Goal: Task Accomplishment & Management: Manage account settings

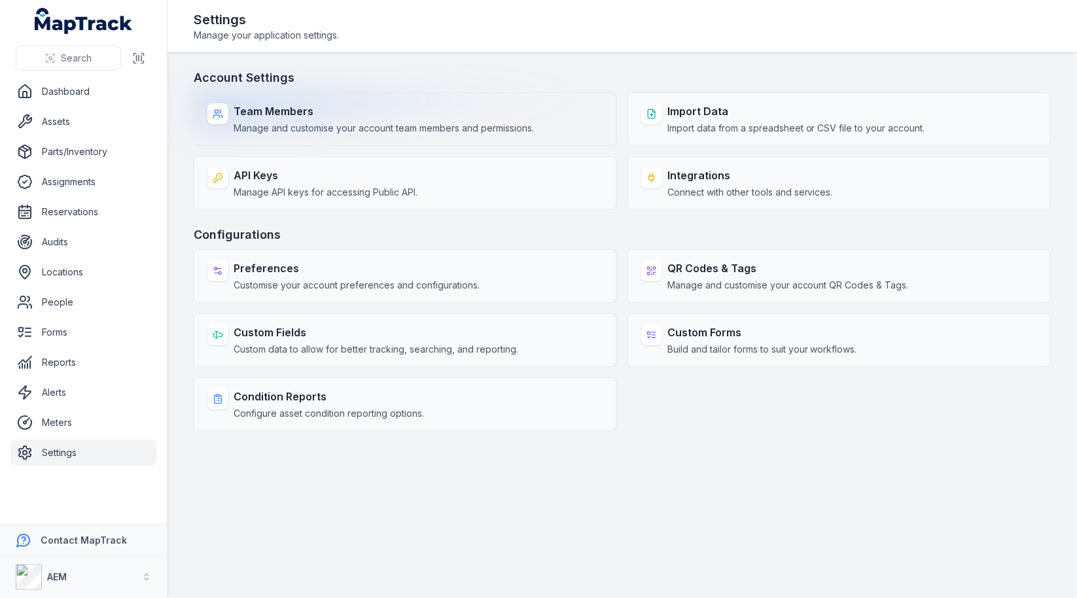
click at [407, 127] on span "Manage and customise your account team members and permissions." at bounding box center [384, 128] width 300 height 13
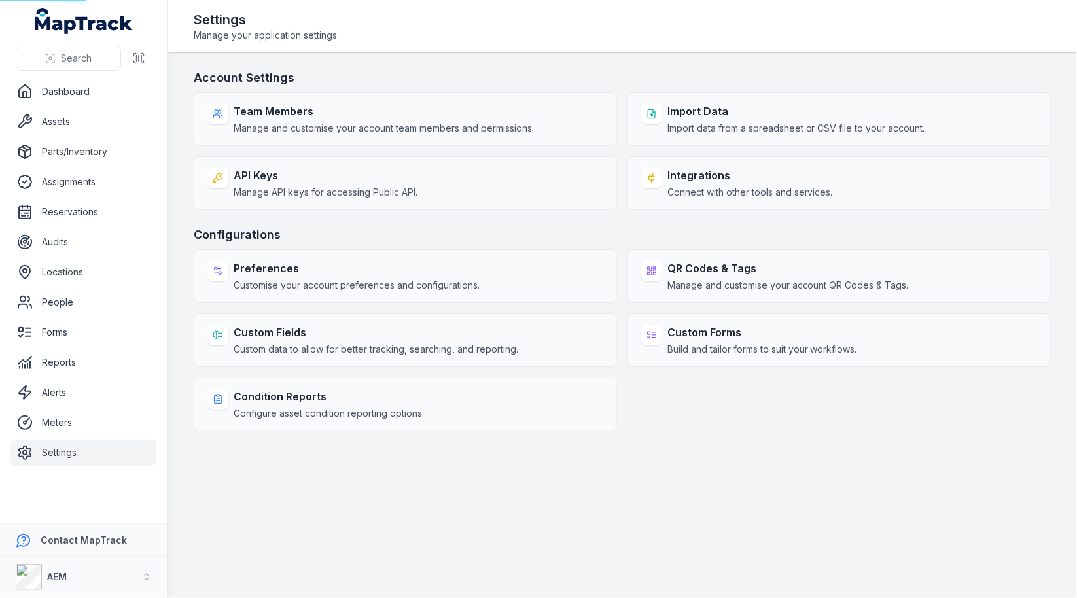
click at [535, 82] on h3 "Account Settings" at bounding box center [622, 78] width 857 height 18
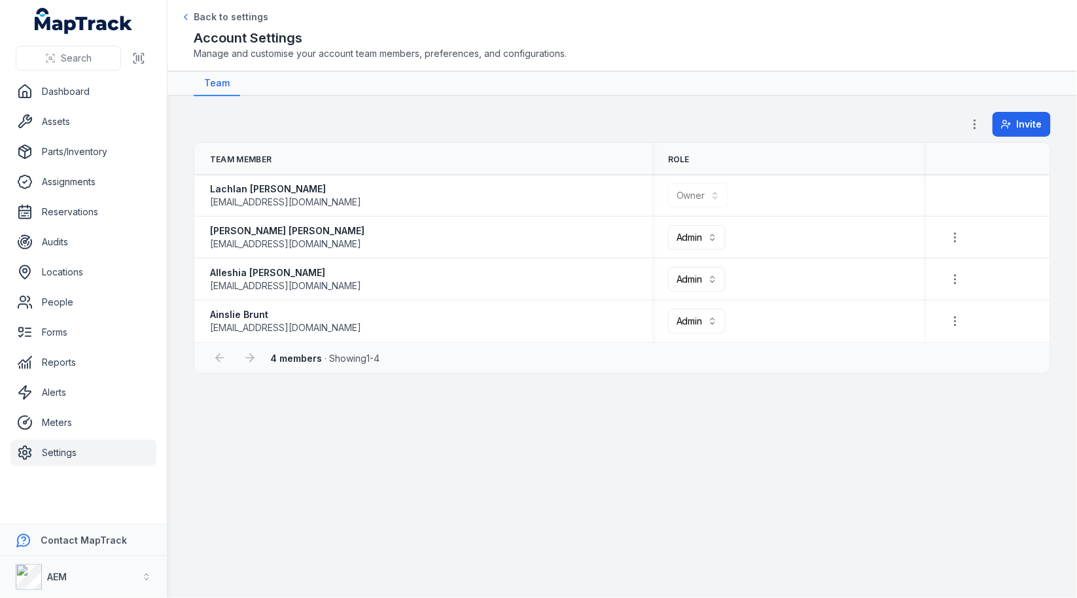
click at [612, 114] on div "Invite" at bounding box center [622, 127] width 857 height 30
click at [92, 461] on link "Settings" at bounding box center [83, 453] width 146 height 26
click at [448, 461] on main "**********" at bounding box center [623, 347] width 910 height 502
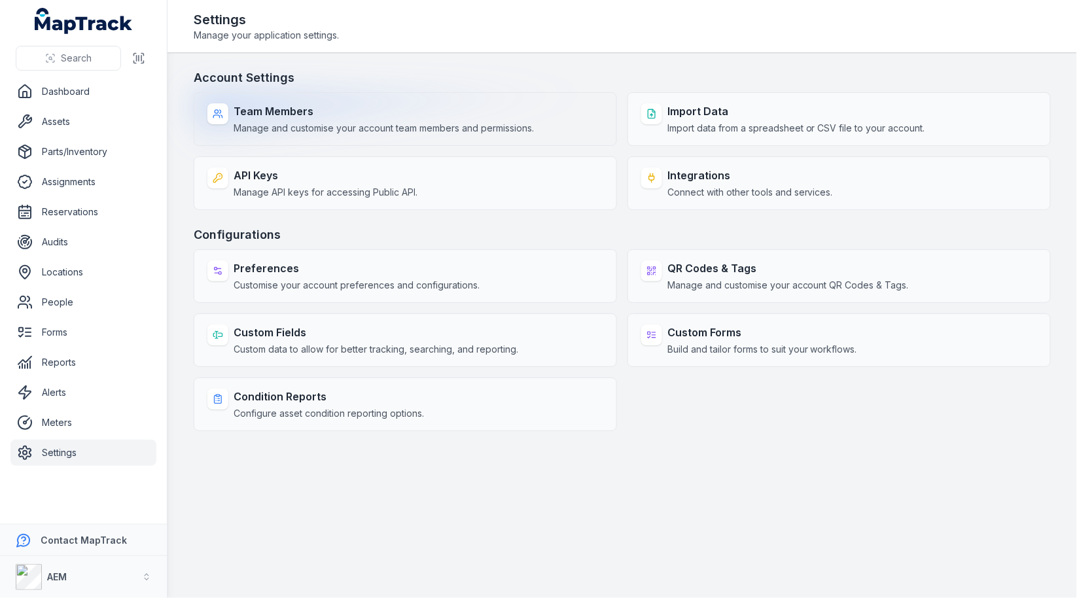
click at [349, 120] on div "Team Members Manage and customise your account team members and permissions." at bounding box center [384, 118] width 300 height 31
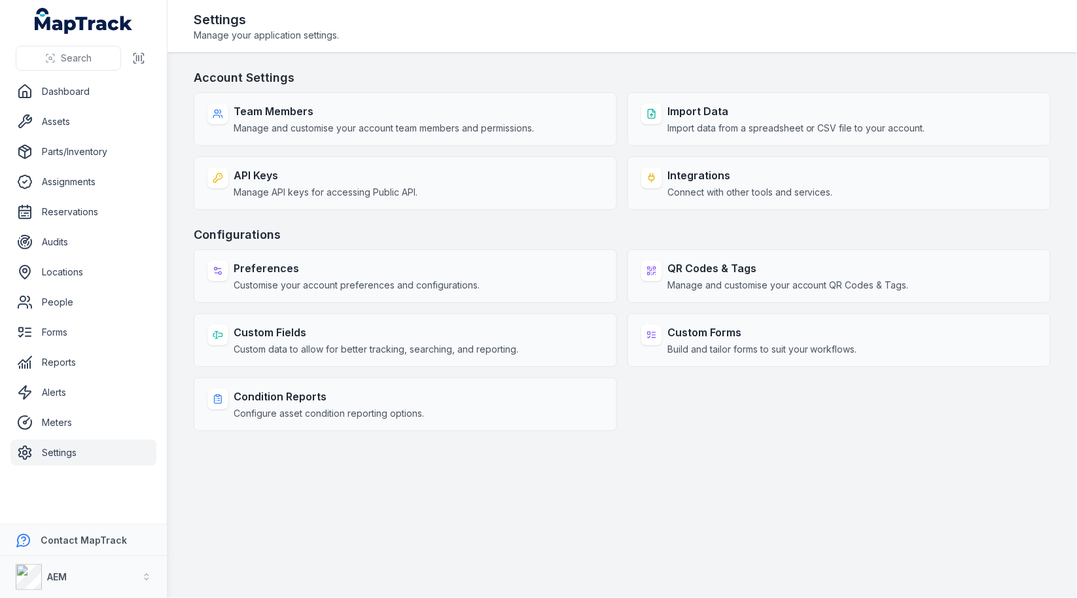
click at [531, 65] on main "Account Settings Team Members Manage and customise your account team members an…" at bounding box center [623, 325] width 910 height 545
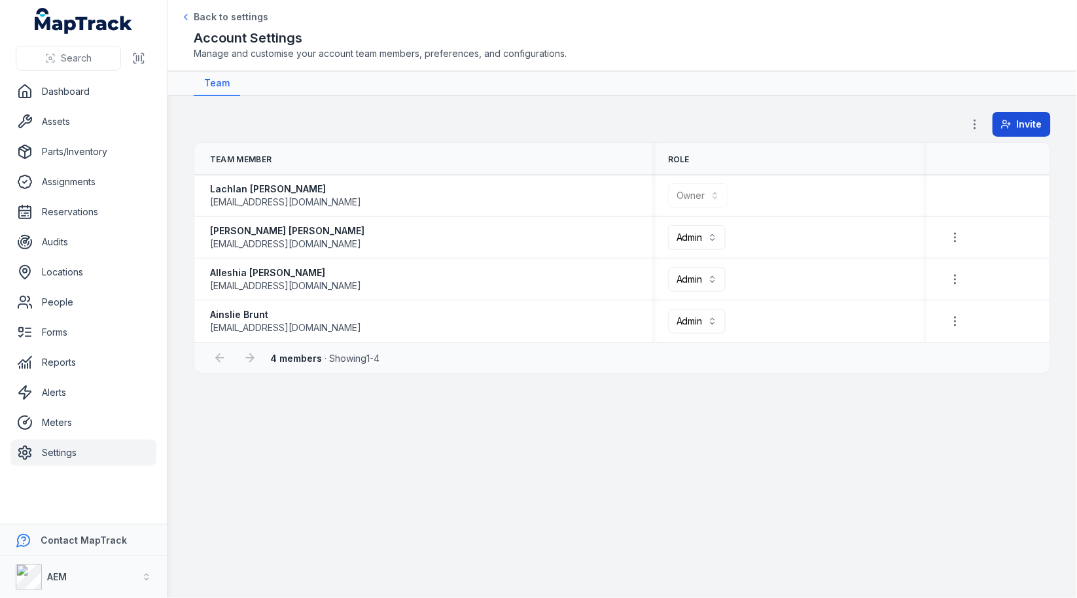
click at [1031, 122] on span "Invite" at bounding box center [1030, 124] width 26 height 13
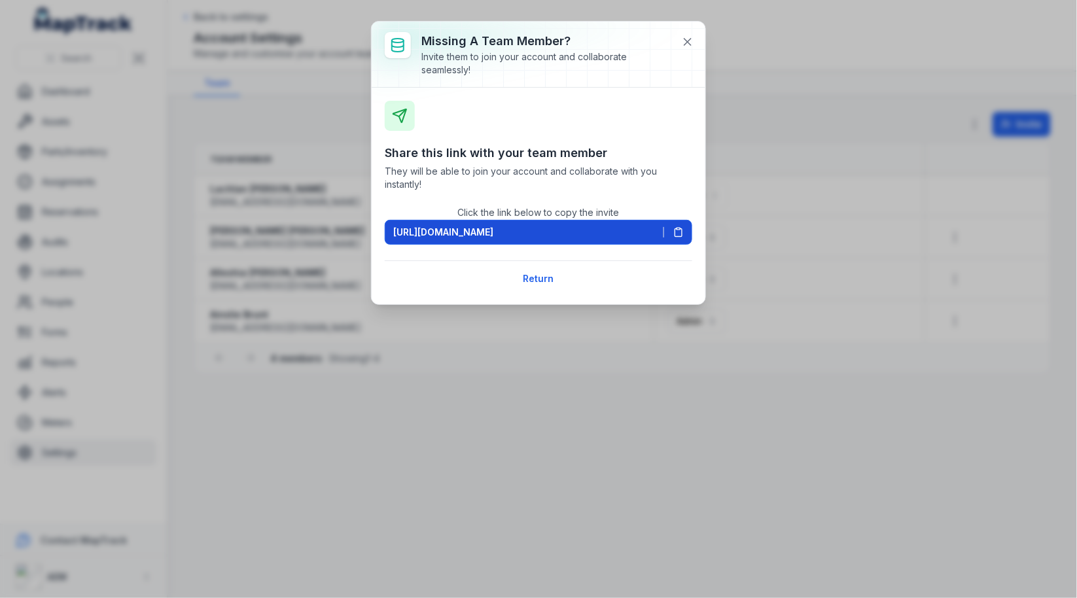
click at [684, 227] on icon at bounding box center [678, 232] width 10 height 10
click at [687, 35] on icon at bounding box center [687, 41] width 13 height 13
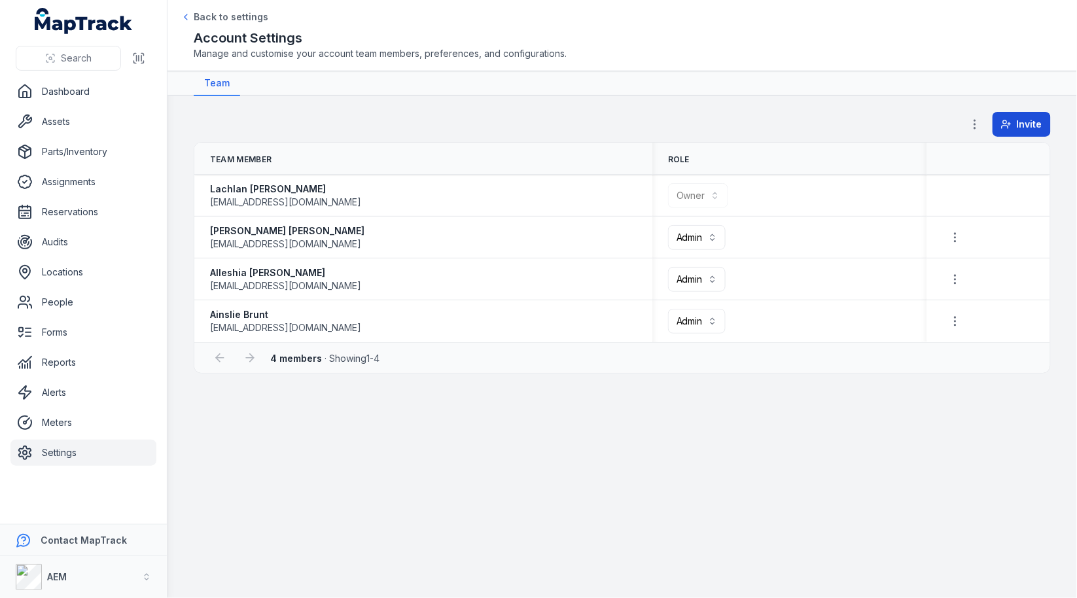
click at [1023, 112] on button "Invite" at bounding box center [1022, 124] width 58 height 25
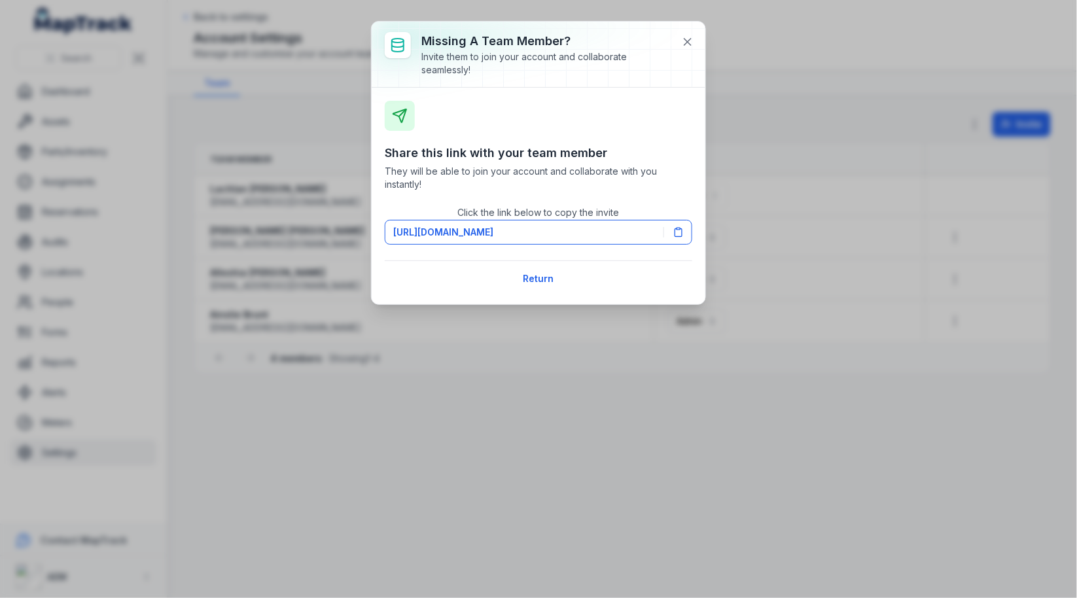
click at [681, 218] on div "Click the link below to copy the invite [URL][DOMAIN_NAME]" at bounding box center [539, 224] width 308 height 41
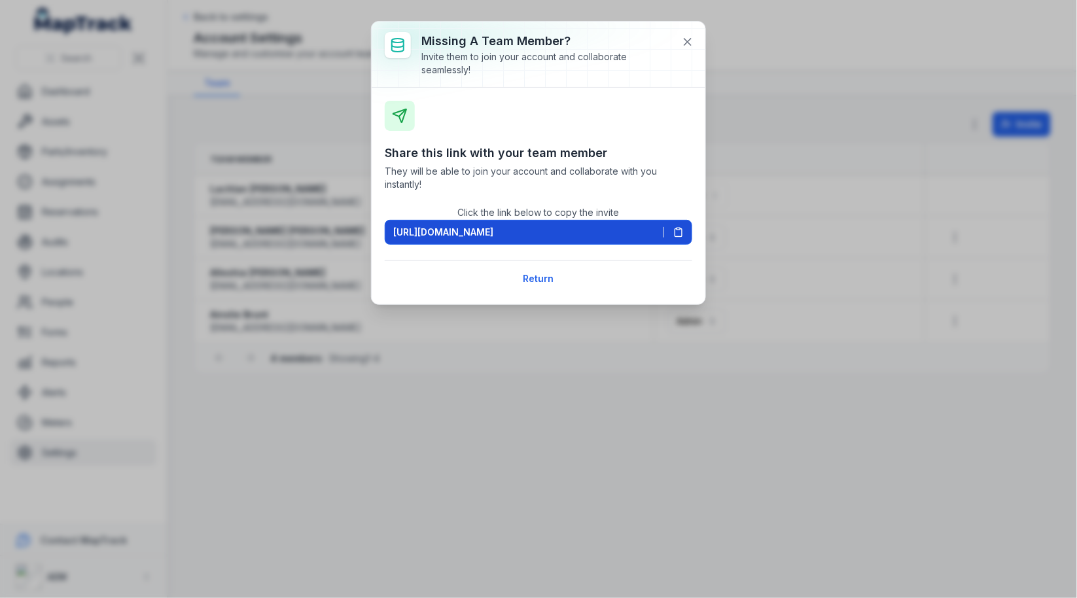
click at [681, 223] on button "[URL][DOMAIN_NAME]" at bounding box center [539, 232] width 308 height 25
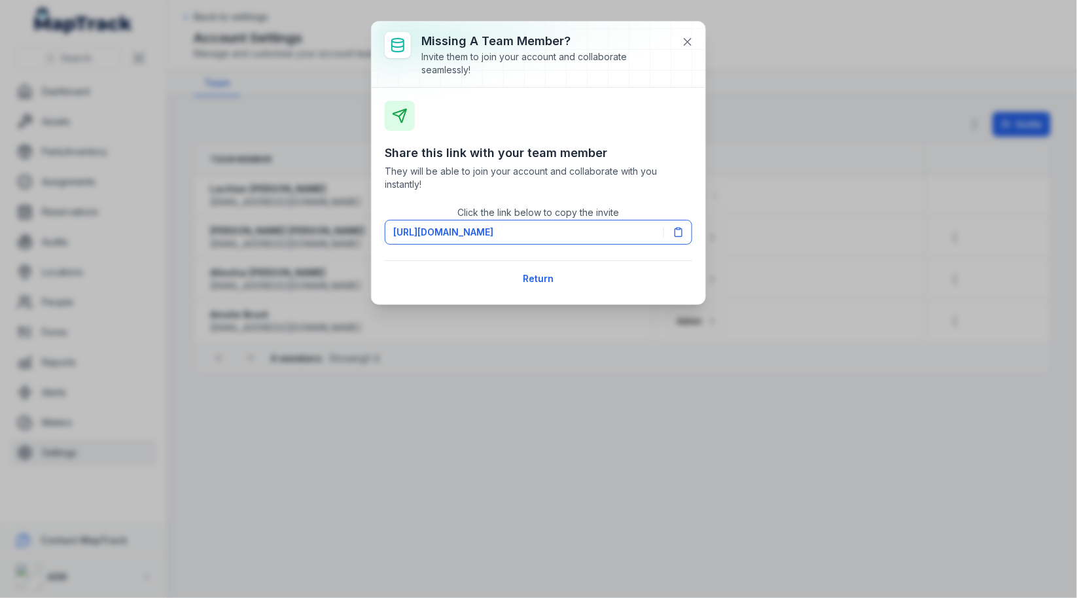
click at [692, 54] on div at bounding box center [539, 54] width 334 height 65
click at [692, 48] on button at bounding box center [687, 41] width 25 height 25
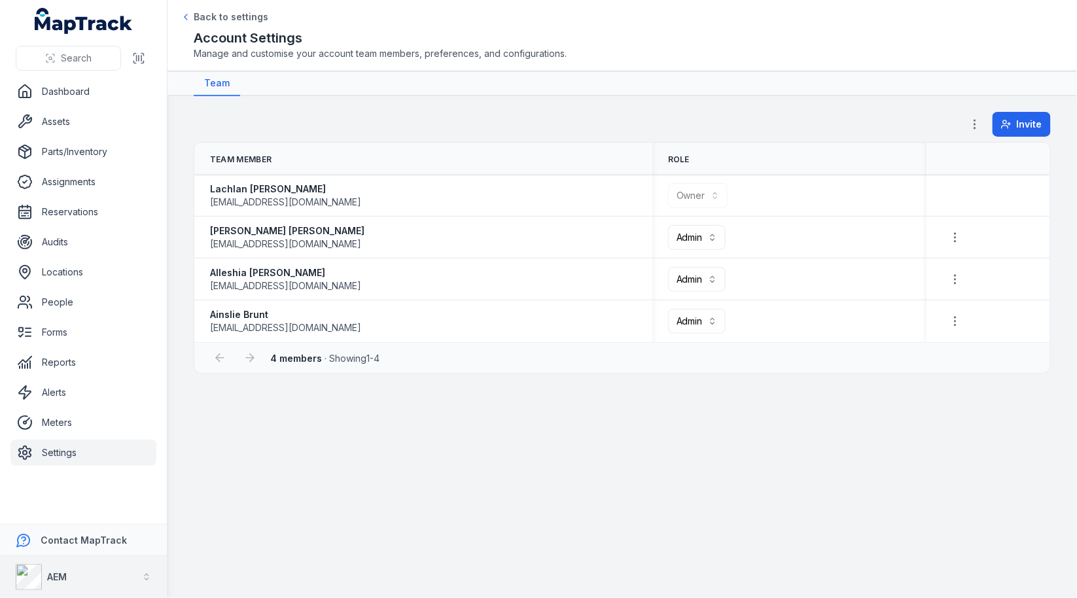
click at [76, 578] on button "AEM" at bounding box center [83, 577] width 167 height 42
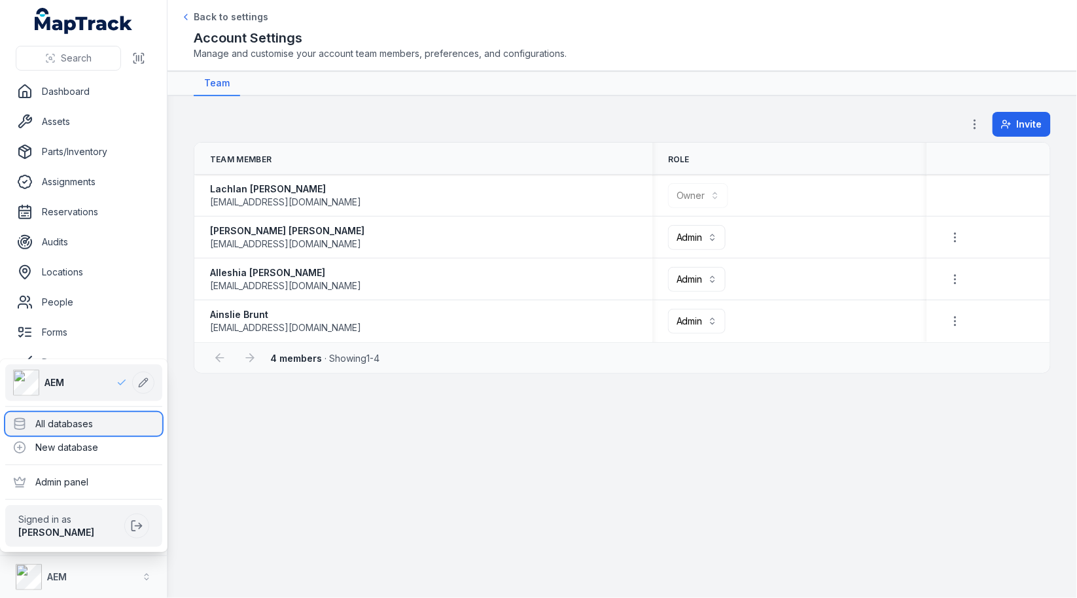
click at [143, 424] on div "All databases" at bounding box center [83, 424] width 157 height 24
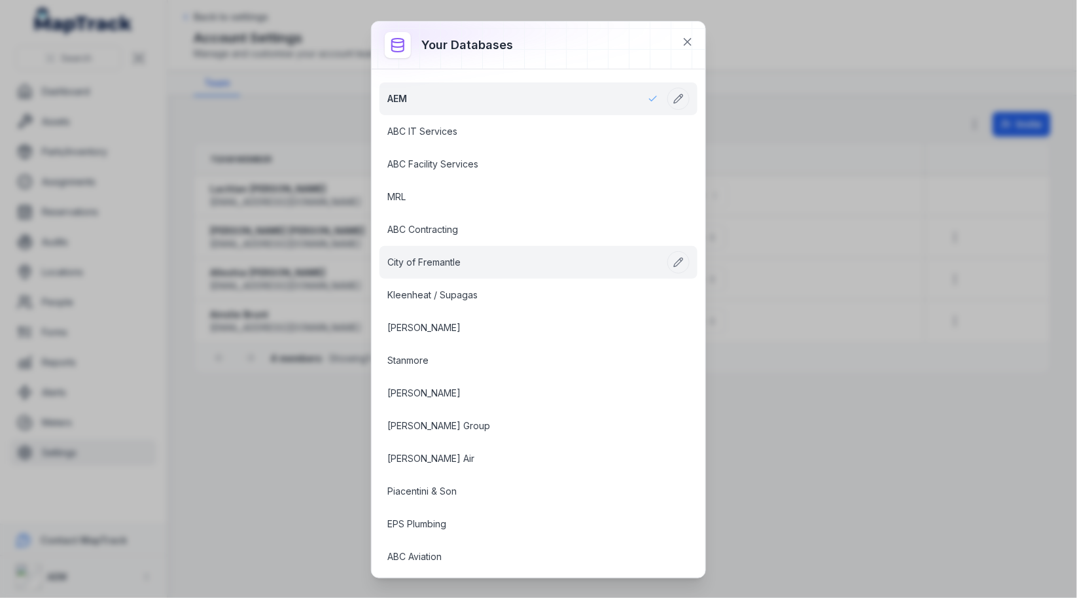
scroll to position [1509, 0]
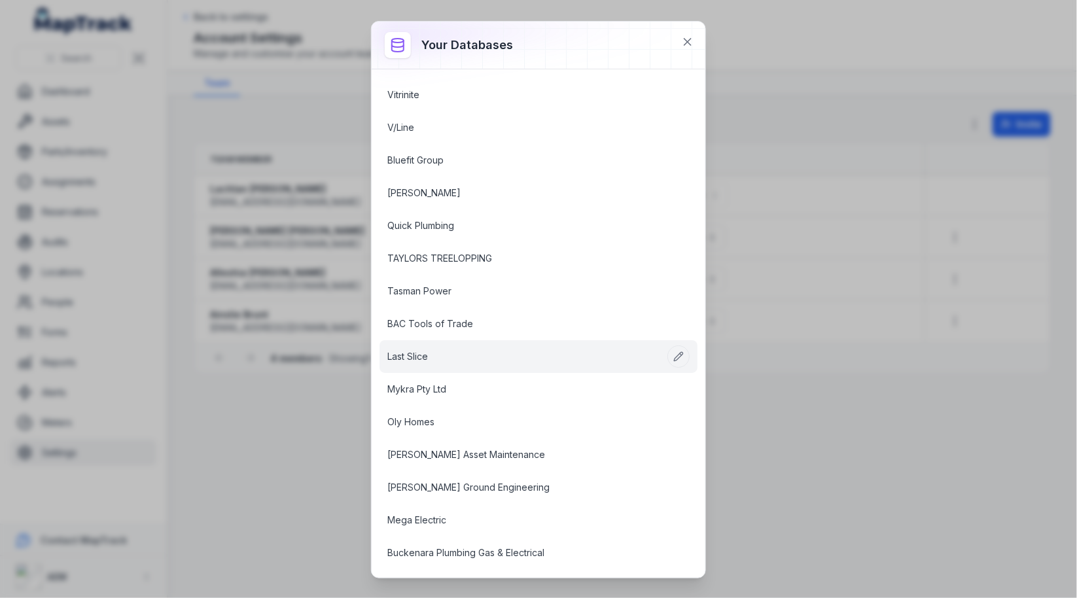
click at [452, 350] on link "Last Slice" at bounding box center [522, 356] width 271 height 13
